Goal: Navigation & Orientation: Understand site structure

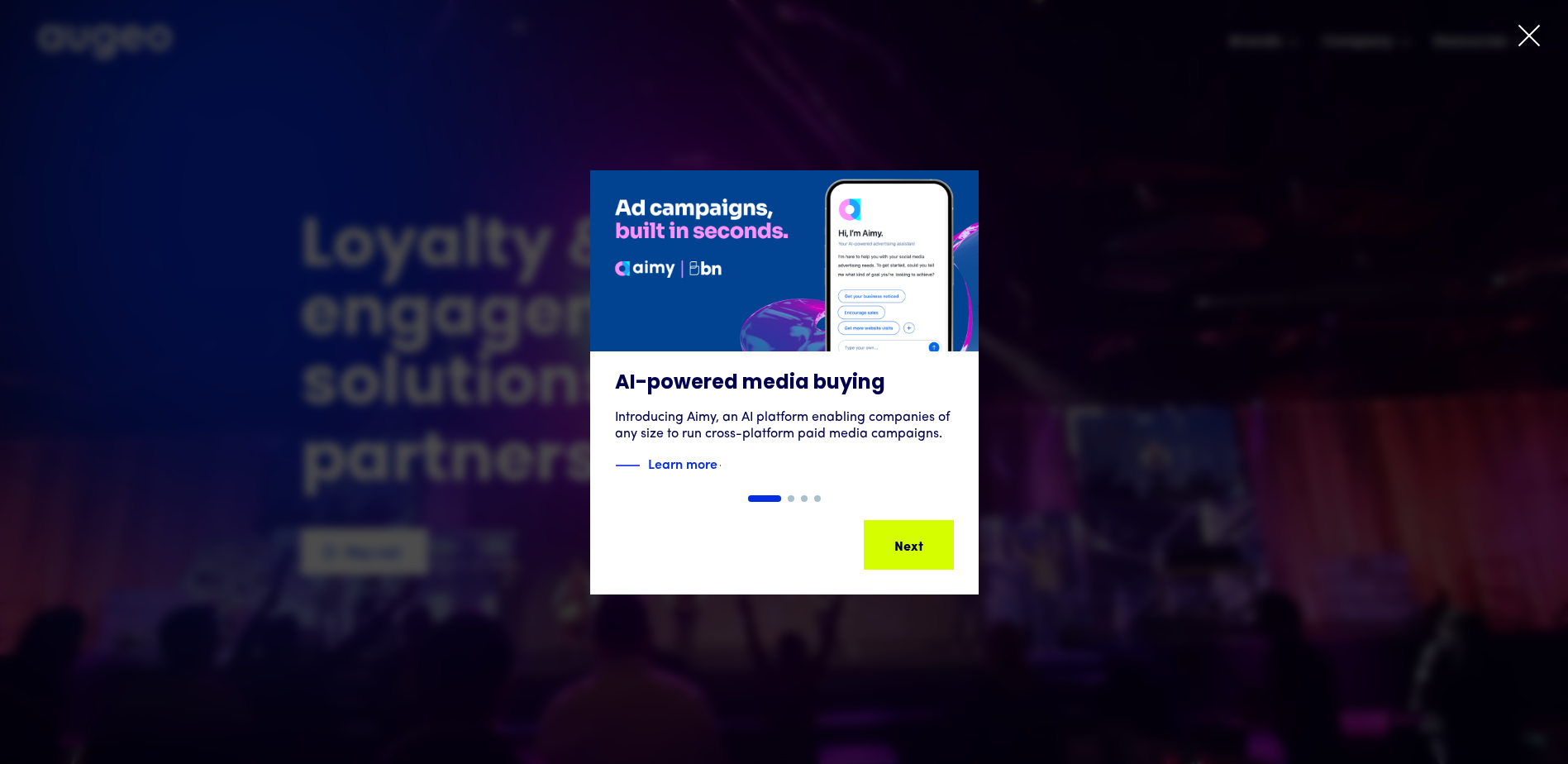
click at [1529, 44] on icon at bounding box center [1529, 36] width 25 height 25
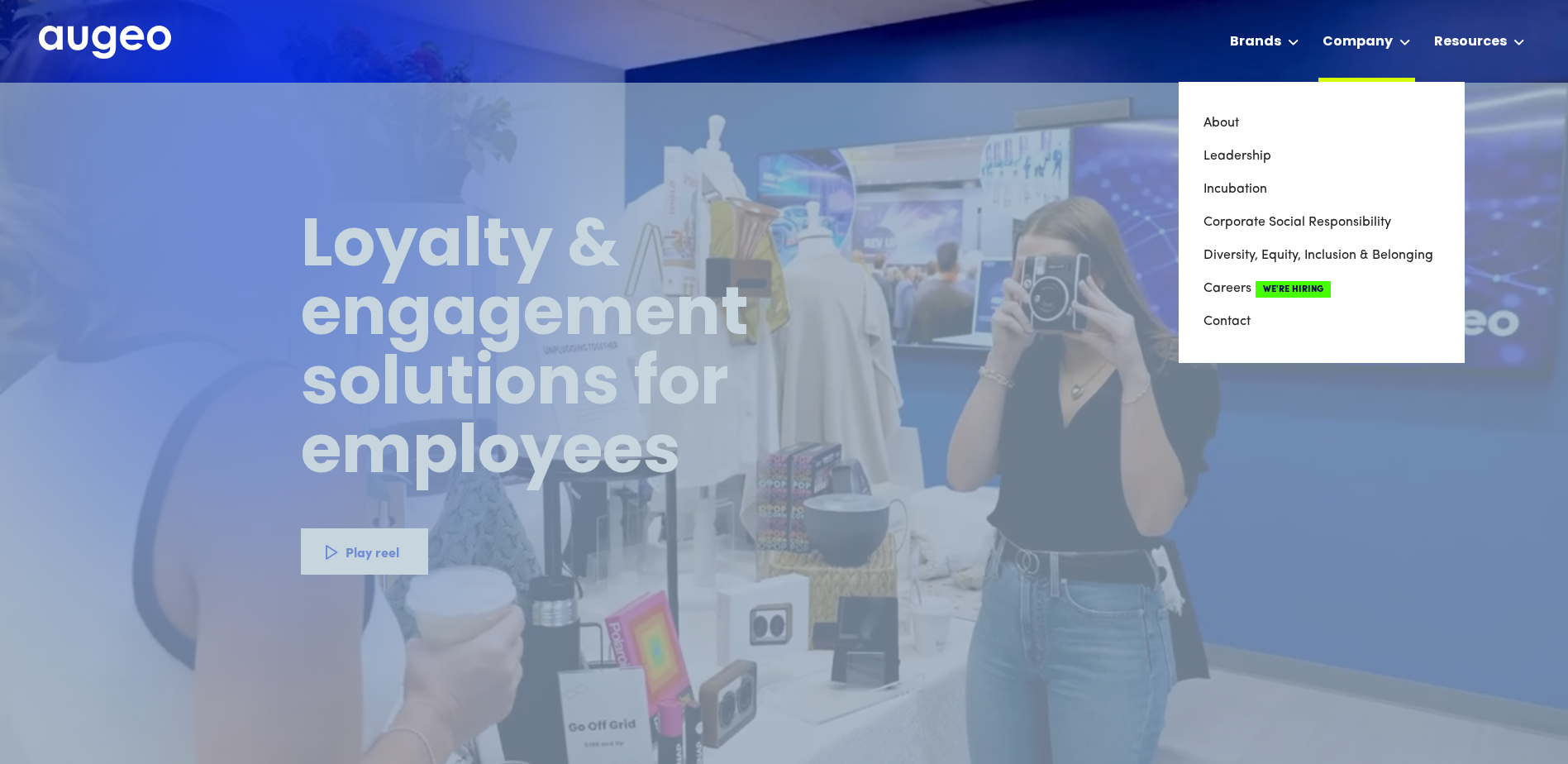
click at [1392, 41] on div "Company" at bounding box center [1358, 42] width 70 height 20
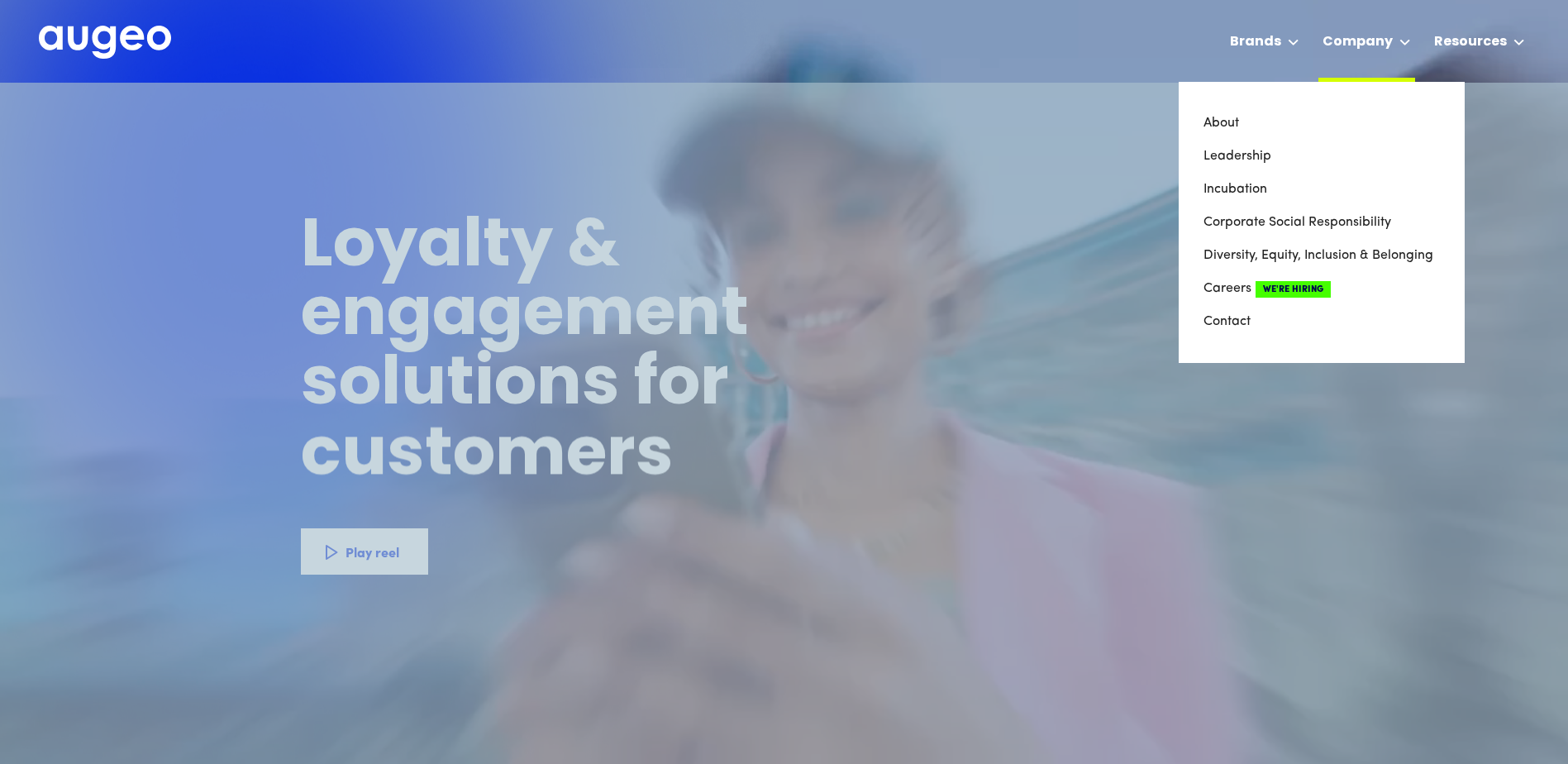
click at [1378, 33] on div "Company" at bounding box center [1358, 42] width 70 height 20
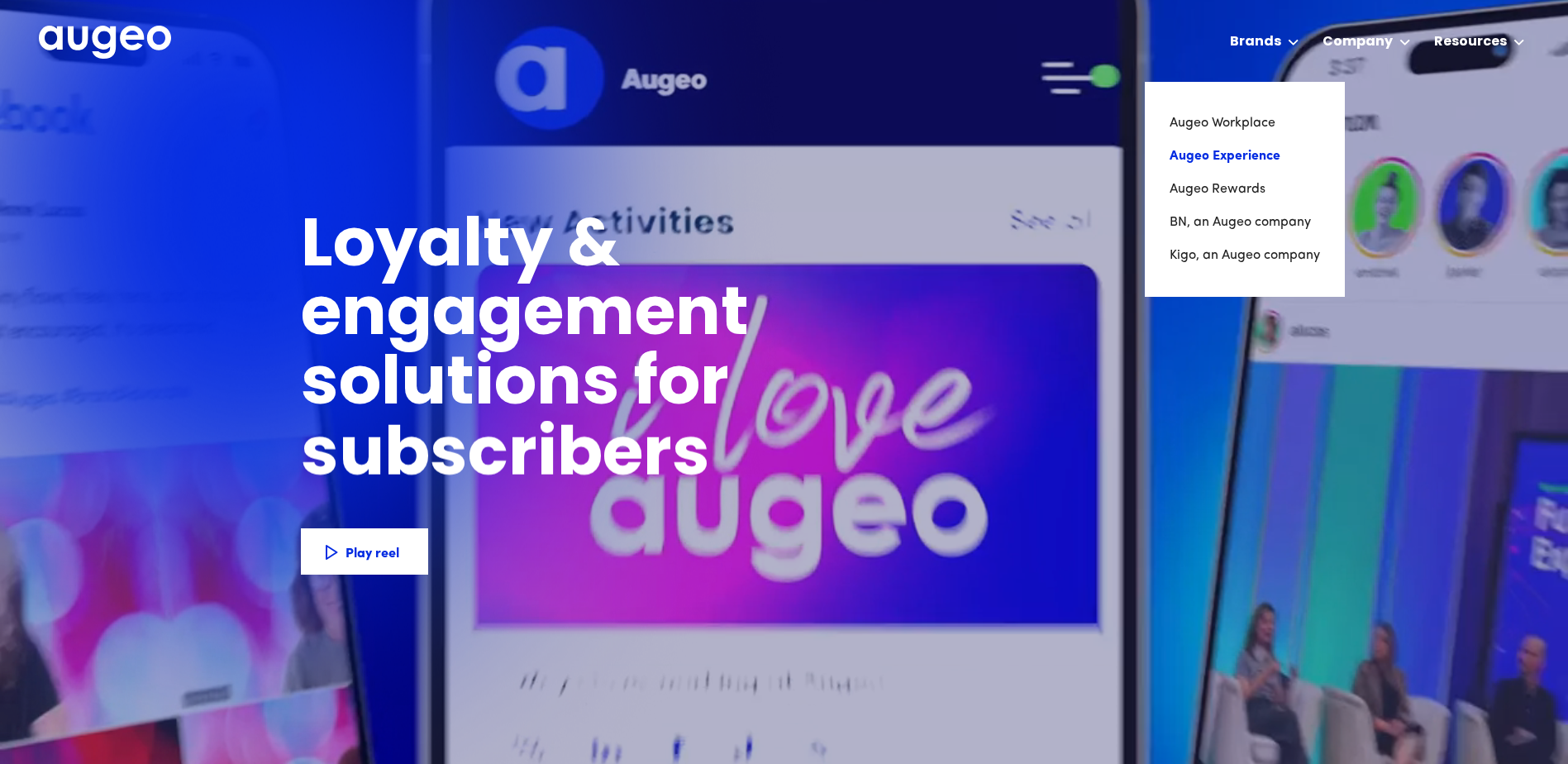
click at [1243, 159] on link "Augeo Experience" at bounding box center [1244, 155] width 150 height 33
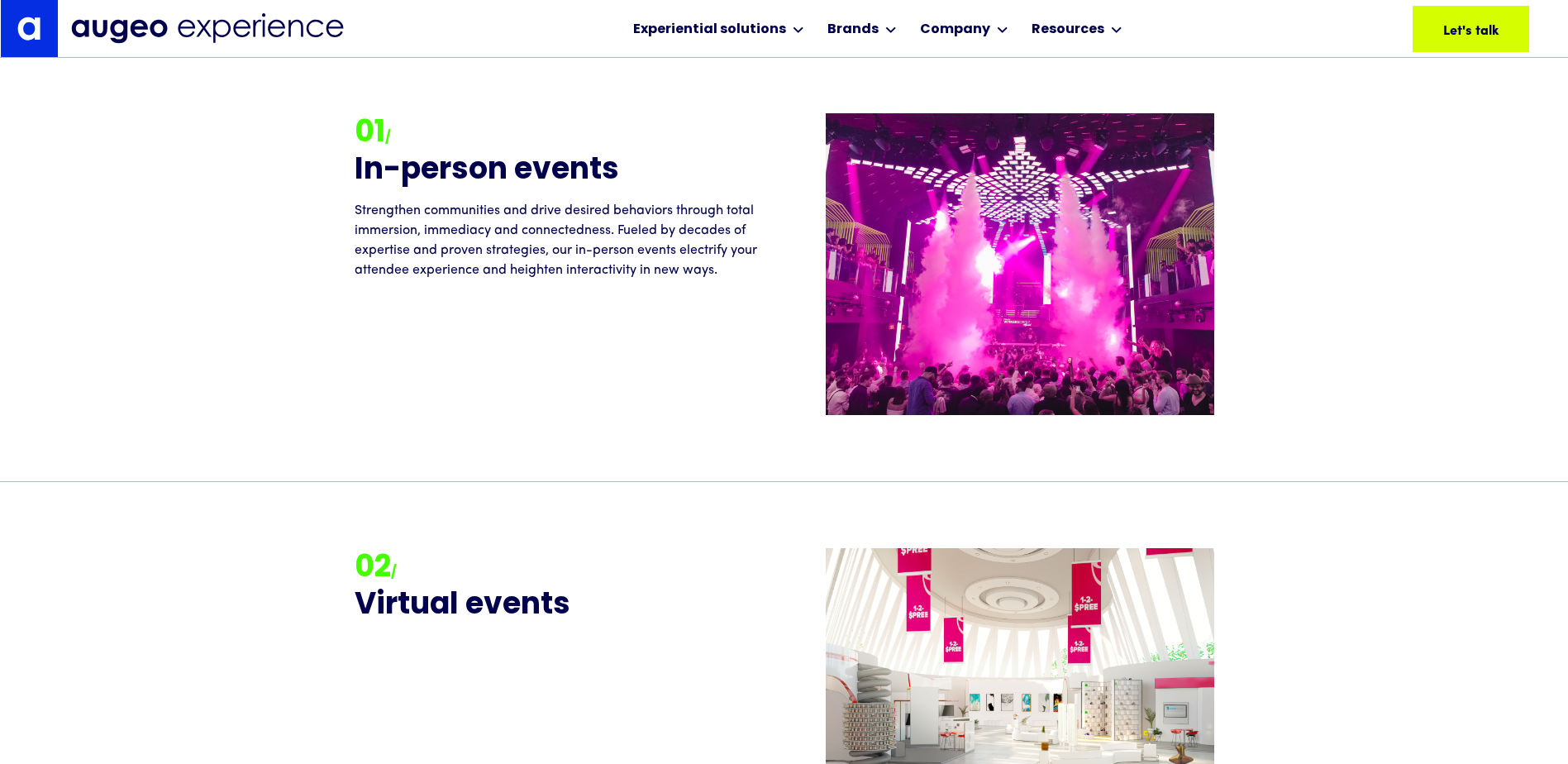
scroll to position [1915, 0]
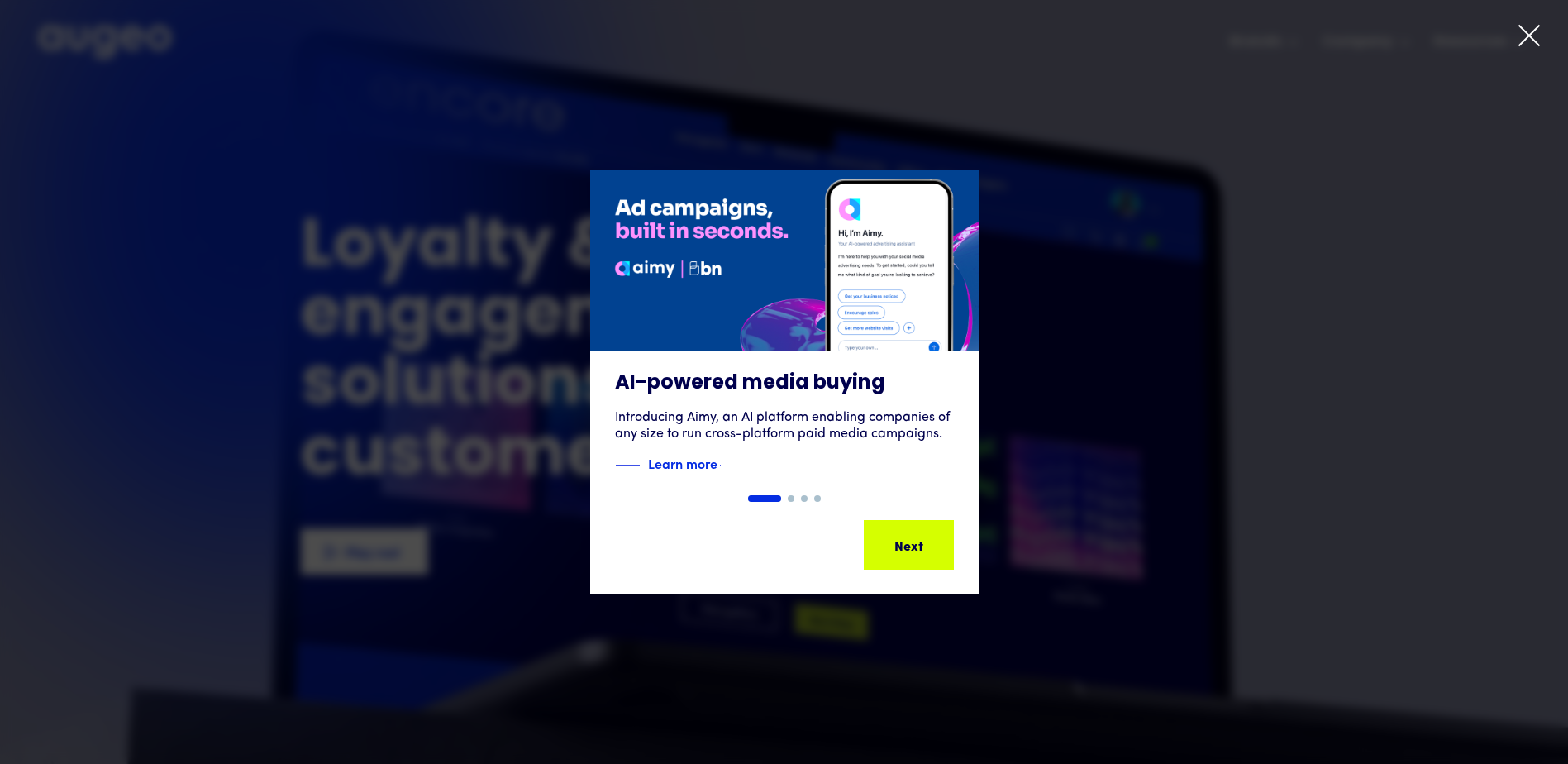
click at [1523, 47] on icon at bounding box center [1529, 36] width 25 height 25
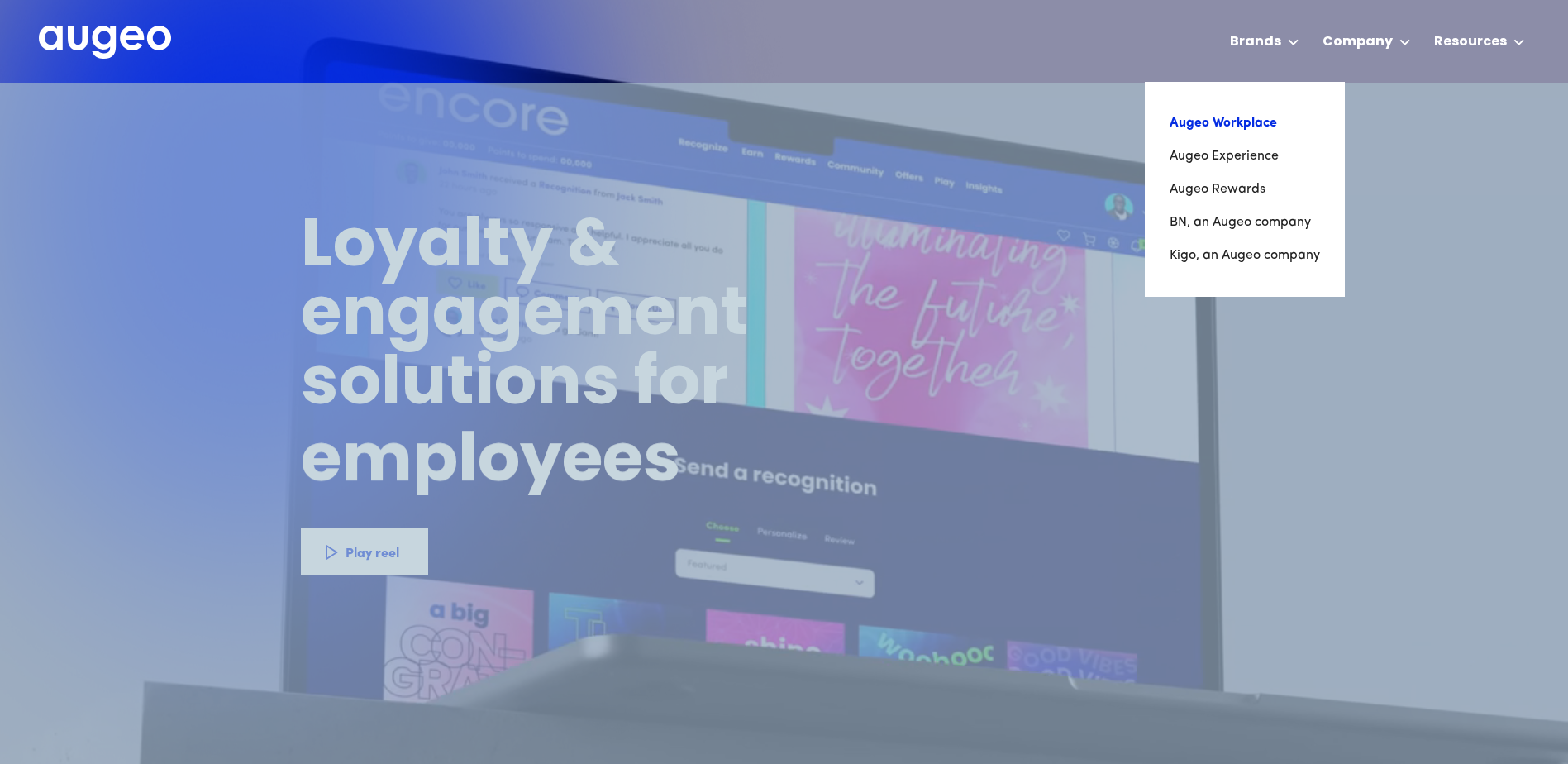
click at [1210, 129] on link "Augeo Workplace" at bounding box center [1244, 123] width 150 height 33
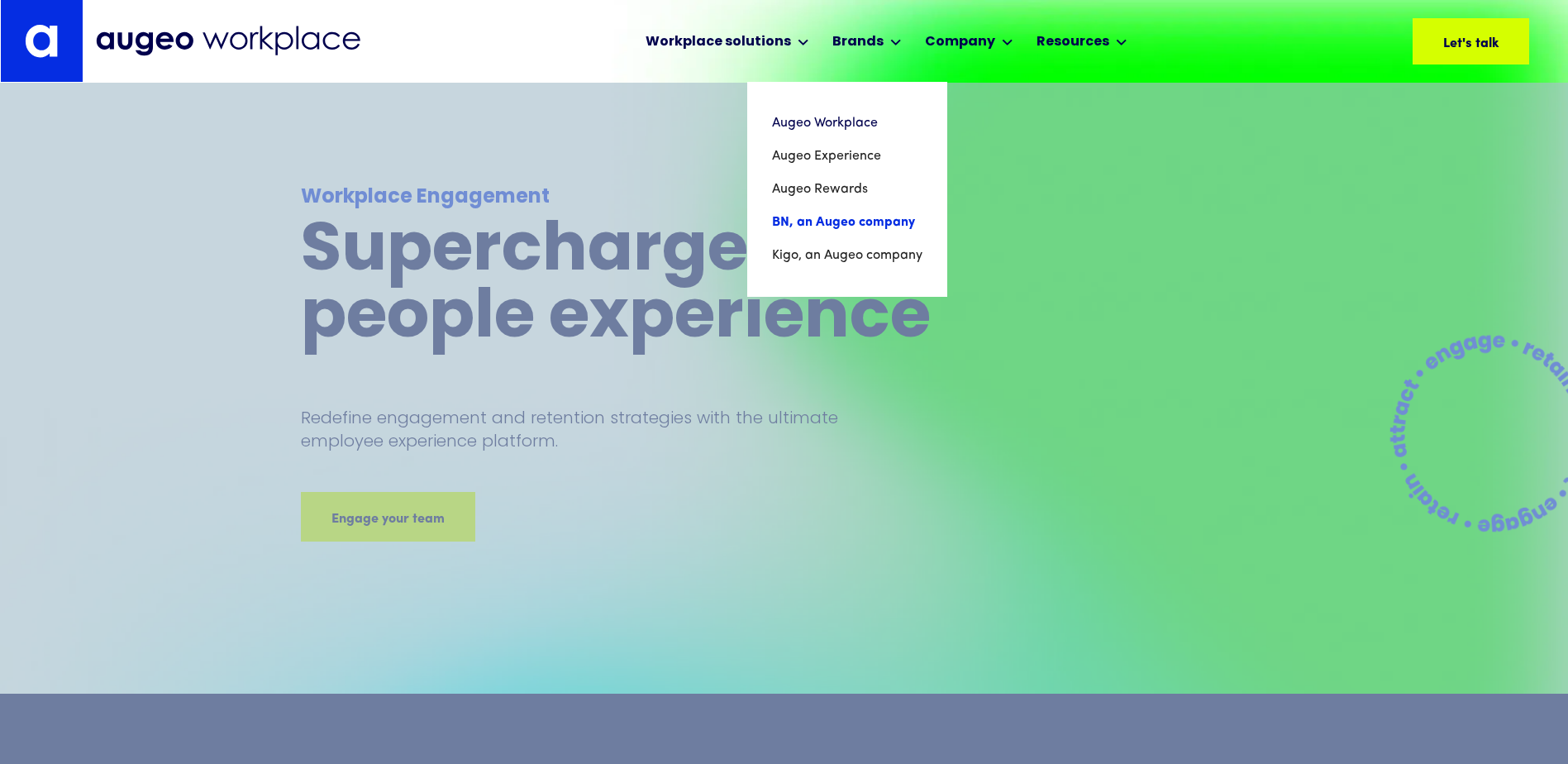
click at [854, 218] on link "BN, an Augeo company" at bounding box center [847, 222] width 150 height 33
